Goal: Task Accomplishment & Management: Complete application form

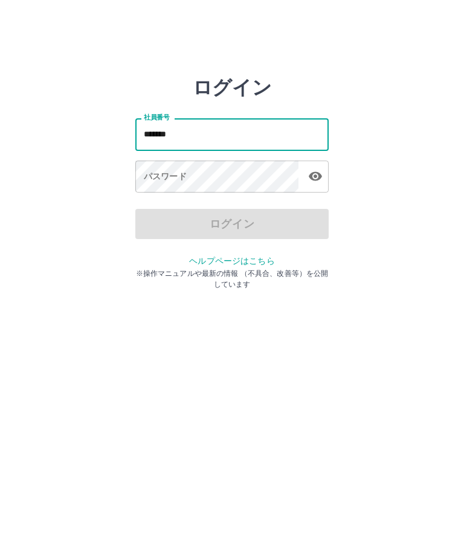
type input "*******"
click at [180, 174] on div "パスワード パスワード" at bounding box center [231, 178] width 193 height 34
click at [183, 174] on div "パスワード パスワード" at bounding box center [231, 178] width 193 height 34
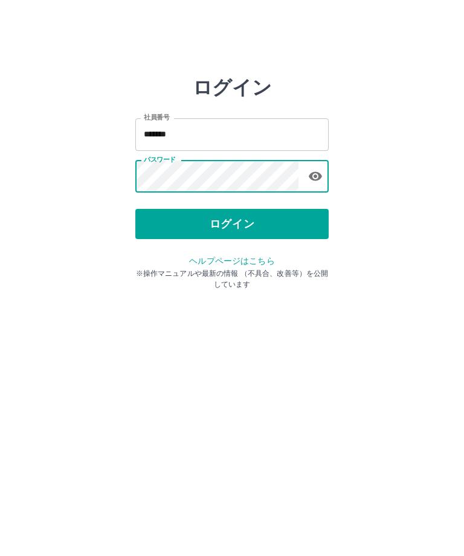
click at [202, 222] on button "ログイン" at bounding box center [231, 224] width 193 height 30
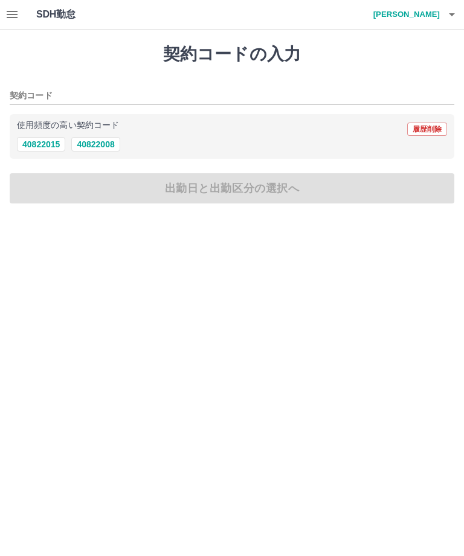
click at [45, 142] on button "40822015" at bounding box center [41, 144] width 48 height 14
type input "********"
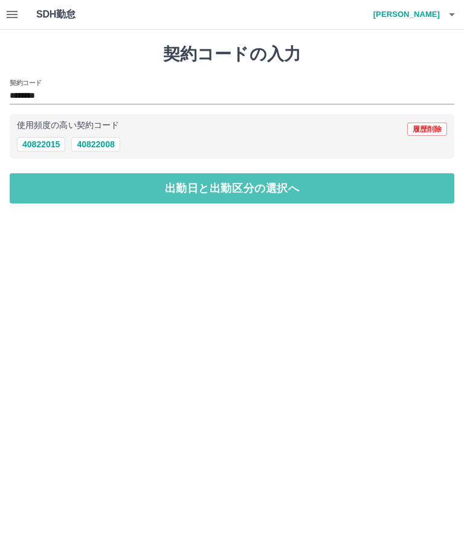
click at [128, 182] on button "出勤日と出勤区分の選択へ" at bounding box center [232, 188] width 444 height 30
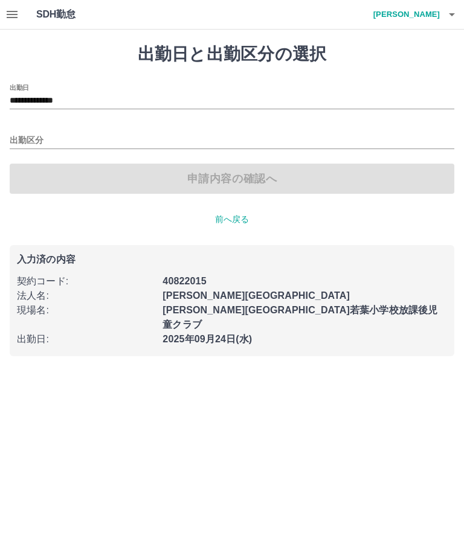
click at [56, 129] on div "出勤区分" at bounding box center [232, 136] width 444 height 25
click at [60, 130] on div "出勤区分" at bounding box center [232, 136] width 444 height 25
click at [66, 135] on input "出勤区分" at bounding box center [232, 140] width 444 height 15
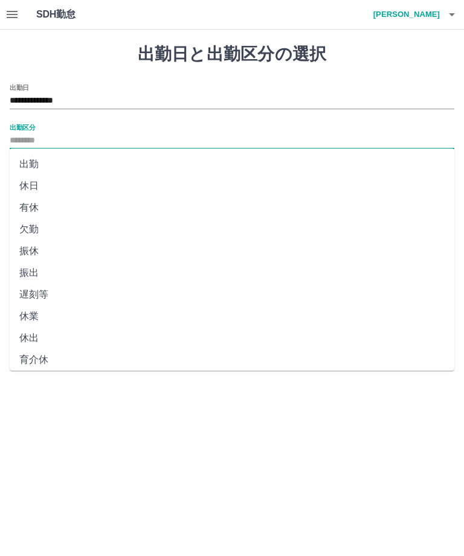
click at [66, 134] on input "出勤区分" at bounding box center [232, 140] width 444 height 15
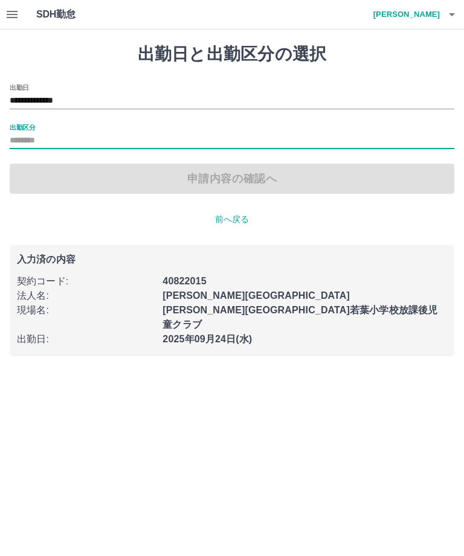
click at [74, 126] on div "出勤区分" at bounding box center [232, 136] width 444 height 25
click at [56, 128] on div "出勤区分" at bounding box center [232, 136] width 444 height 25
click at [63, 165] on div "申請内容の確認へ" at bounding box center [232, 179] width 444 height 30
click at [52, 133] on input "出勤区分" at bounding box center [232, 140] width 444 height 15
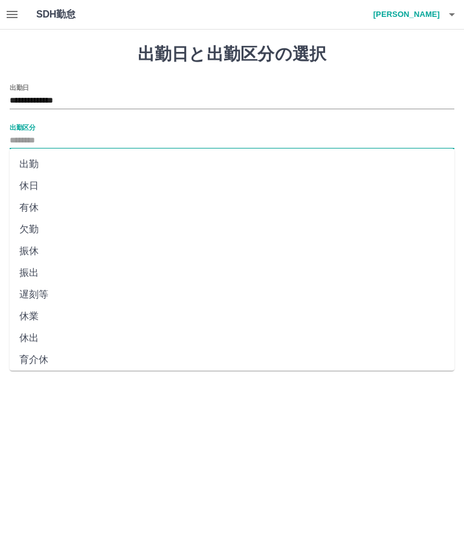
click at [42, 158] on li "出勤" at bounding box center [232, 164] width 444 height 22
type input "**"
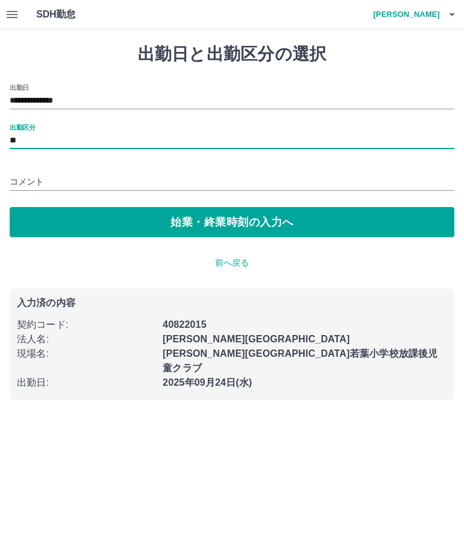
click at [132, 223] on button "始業・終業時刻の入力へ" at bounding box center [232, 222] width 444 height 30
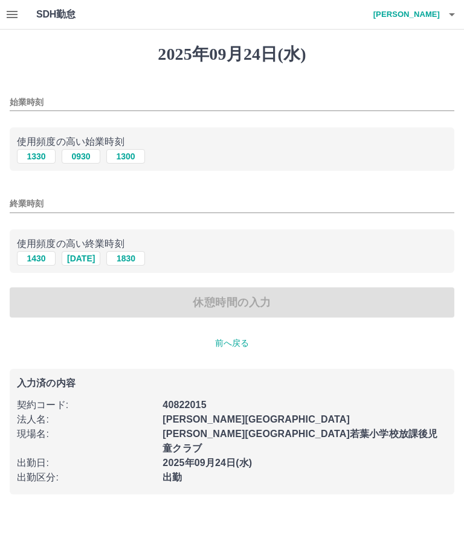
click at [62, 90] on div "始業時刻" at bounding box center [232, 98] width 444 height 29
click at [59, 94] on input "始業時刻" at bounding box center [232, 103] width 444 height 18
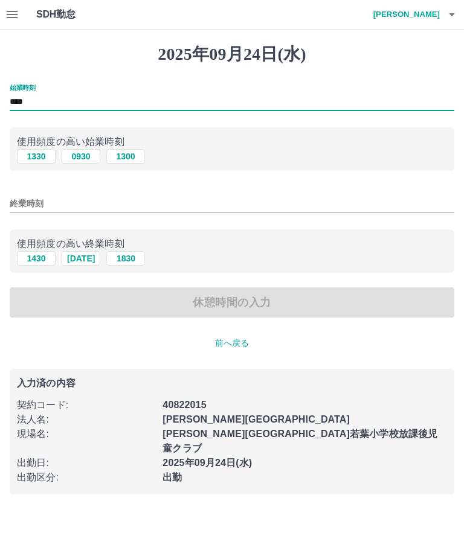
type input "****"
click at [60, 192] on div "終業時刻" at bounding box center [232, 199] width 444 height 29
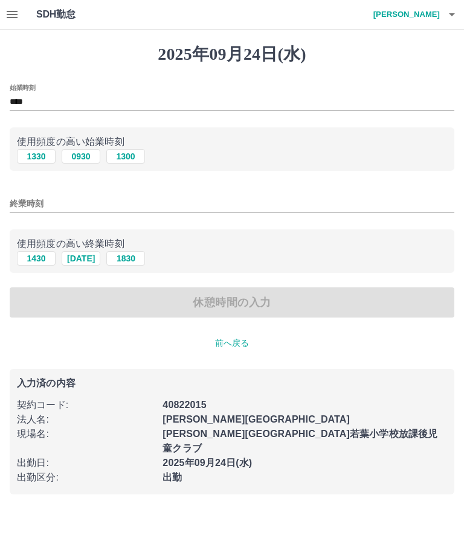
click at [62, 199] on input "終業時刻" at bounding box center [232, 204] width 444 height 18
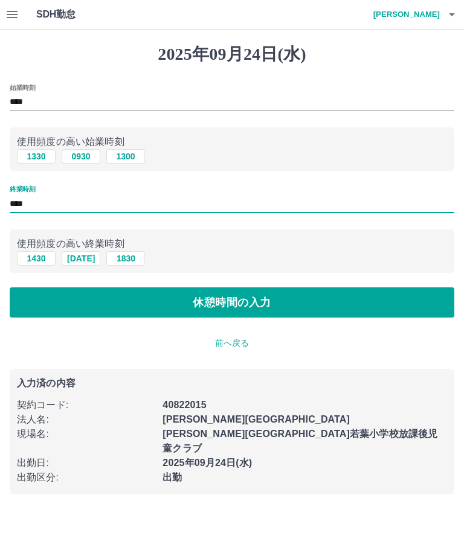
type input "****"
click at [153, 295] on button "休憩時間の入力" at bounding box center [232, 302] width 444 height 30
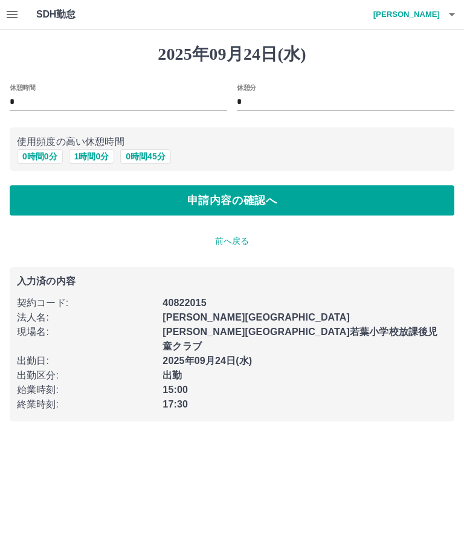
click at [42, 152] on button "0 時間 0 分" at bounding box center [40, 156] width 46 height 14
click at [120, 197] on button "申請内容の確認へ" at bounding box center [232, 200] width 444 height 30
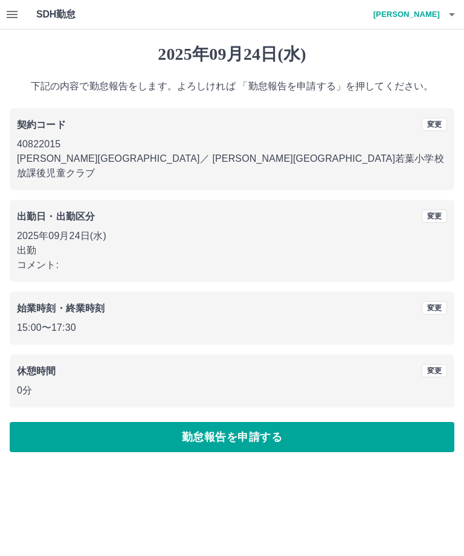
click at [191, 229] on p "2025年09月24日(水)" at bounding box center [232, 236] width 430 height 14
click at [431, 209] on button "変更" at bounding box center [433, 215] width 25 height 13
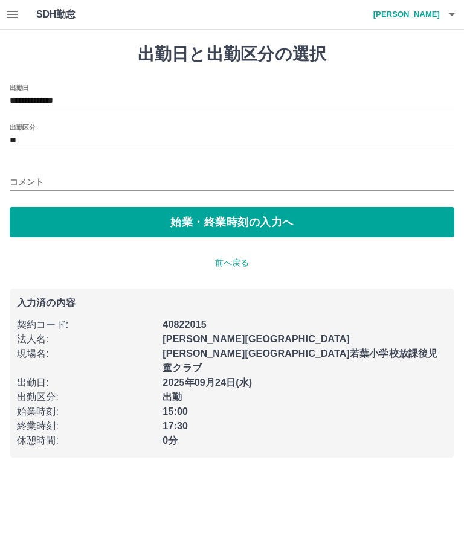
click at [28, 164] on div "コメント" at bounding box center [232, 178] width 444 height 29
click at [29, 167] on div "コメント" at bounding box center [232, 178] width 444 height 29
click at [43, 170] on div "コメント" at bounding box center [232, 178] width 444 height 29
click at [33, 173] on input "コメント" at bounding box center [232, 182] width 444 height 18
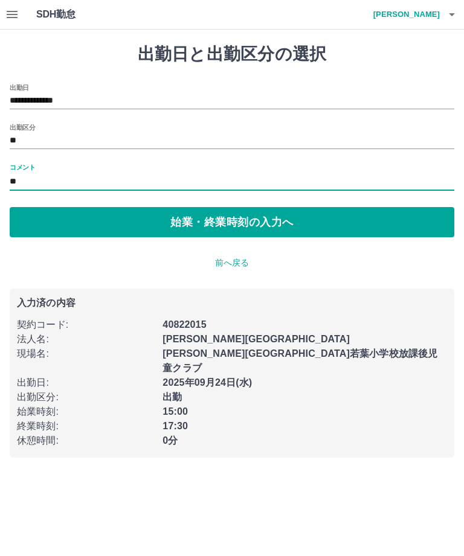
type input "*"
type input "**********"
click at [149, 220] on button "始業・終業時刻の入力へ" at bounding box center [232, 222] width 444 height 30
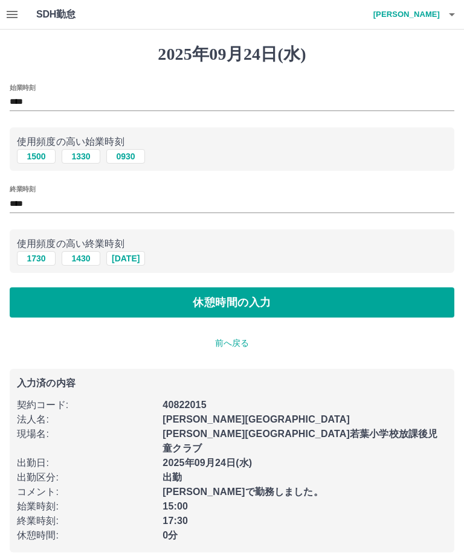
click at [382, 299] on button "休憩時間の入力" at bounding box center [232, 302] width 444 height 30
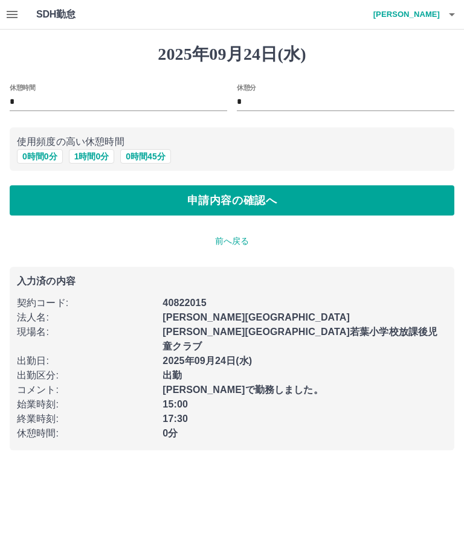
click at [383, 197] on button "申請内容の確認へ" at bounding box center [232, 200] width 444 height 30
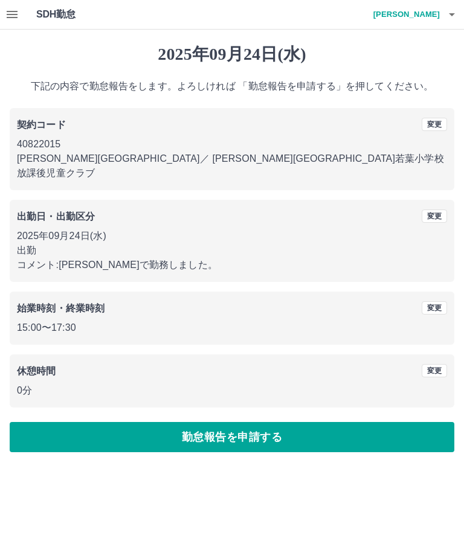
click at [369, 422] on button "勤怠報告を申請する" at bounding box center [232, 437] width 444 height 30
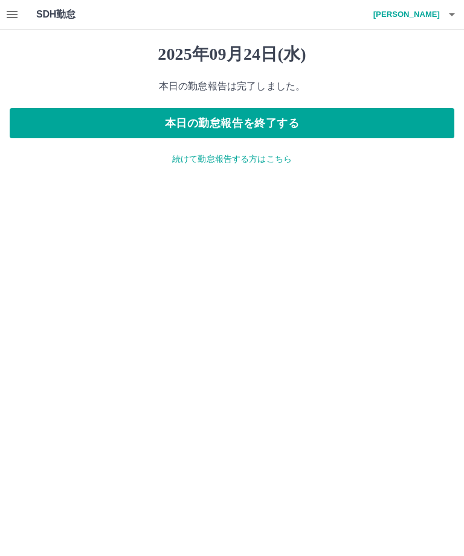
click at [354, 118] on button "本日の勤怠報告を終了する" at bounding box center [232, 123] width 444 height 30
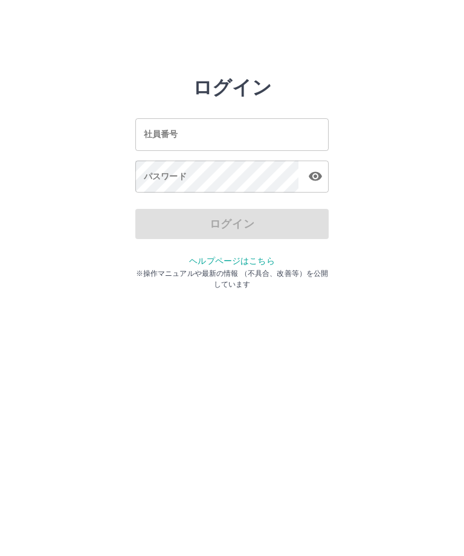
click at [170, 130] on div "社員番号 社員番号" at bounding box center [231, 134] width 193 height 32
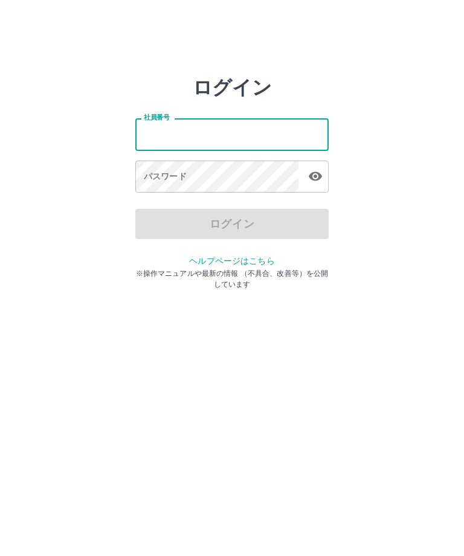
click at [164, 176] on div "パスワード パスワード" at bounding box center [231, 178] width 193 height 34
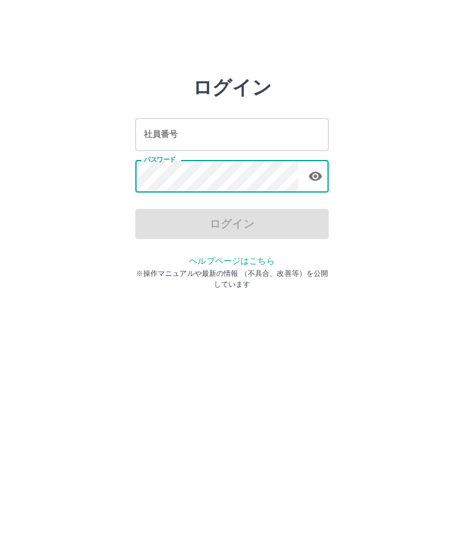
click at [174, 138] on div "社員番号 社員番号" at bounding box center [231, 134] width 193 height 32
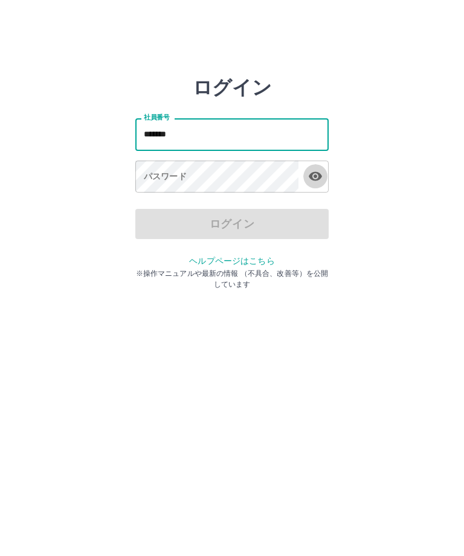
click at [316, 173] on icon "button" at bounding box center [314, 176] width 13 height 9
click at [183, 132] on input "*******" at bounding box center [231, 134] width 193 height 32
type input "*******"
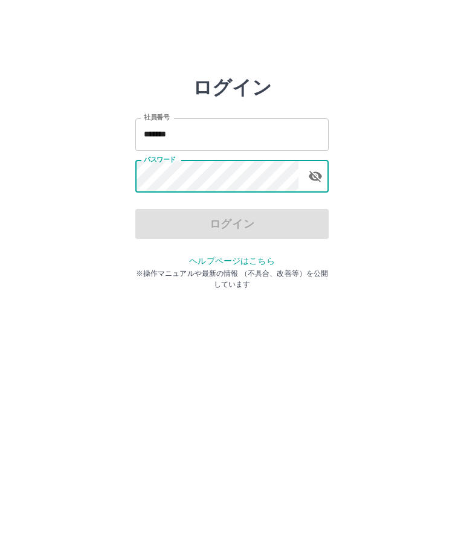
click at [198, 226] on div "ログイン" at bounding box center [231, 224] width 193 height 30
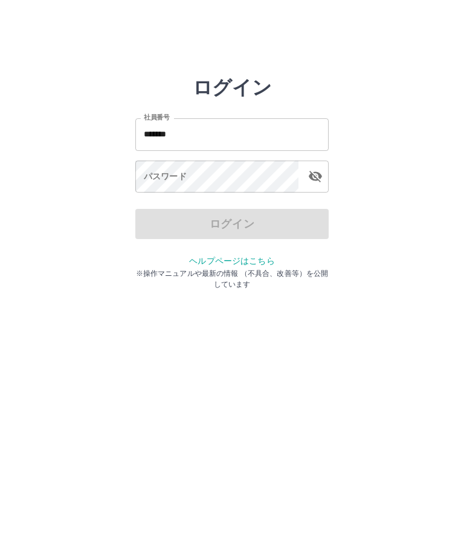
click at [199, 127] on input "*******" at bounding box center [231, 134] width 193 height 32
click at [172, 171] on div "パスワード パスワード" at bounding box center [231, 178] width 193 height 34
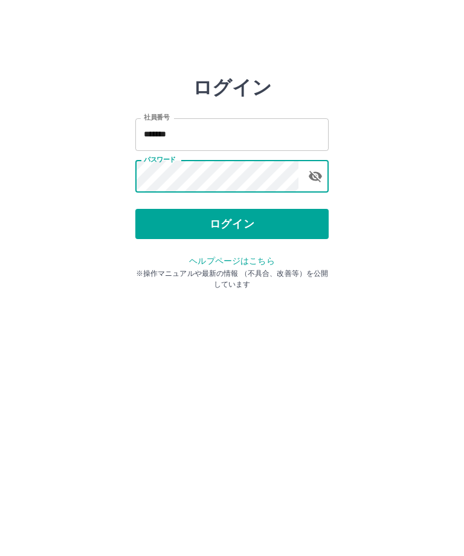
click at [289, 220] on button "ログイン" at bounding box center [231, 224] width 193 height 30
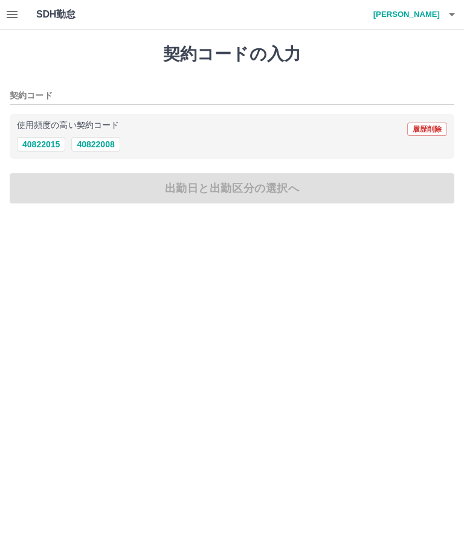
click at [445, 9] on icon "button" at bounding box center [451, 14] width 14 height 14
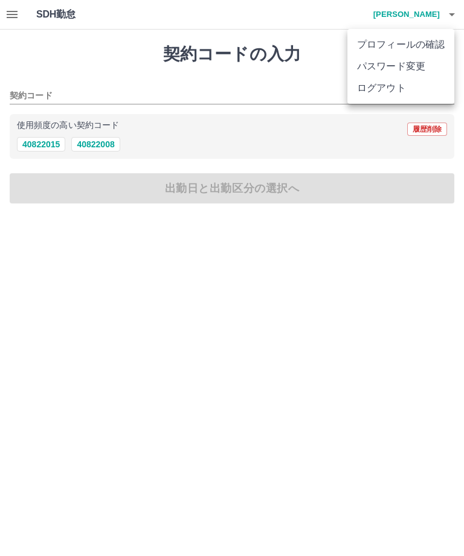
click at [382, 92] on li "ログアウト" at bounding box center [400, 88] width 107 height 22
